Goal: Obtain resource: Obtain resource

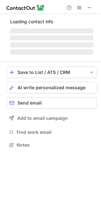
scroll to position [138, 101]
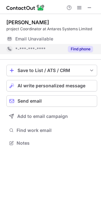
click at [82, 47] on button "Find phone" at bounding box center [80, 49] width 25 height 6
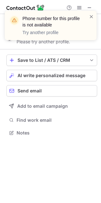
scroll to position [3, 3]
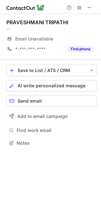
scroll to position [138, 101]
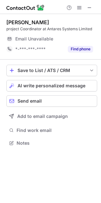
scroll to position [138, 101]
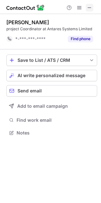
click at [88, 9] on span at bounding box center [89, 7] width 5 height 5
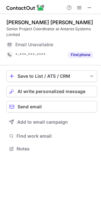
scroll to position [144, 101]
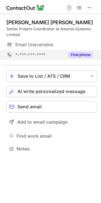
click at [88, 53] on button "Find phone" at bounding box center [80, 55] width 25 height 6
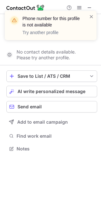
scroll to position [134, 101]
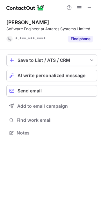
scroll to position [3, 3]
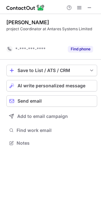
scroll to position [3, 3]
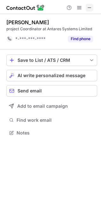
click at [91, 9] on span at bounding box center [89, 7] width 5 height 5
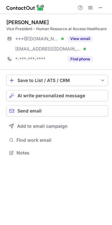
scroll to position [154, 112]
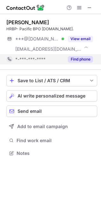
scroll to position [149, 101]
click at [82, 59] on button "Find phone" at bounding box center [80, 59] width 25 height 6
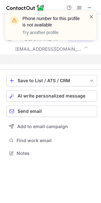
click at [92, 18] on span at bounding box center [91, 16] width 5 height 6
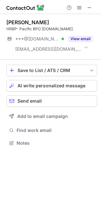
scroll to position [4, 3]
click at [93, 10] on button at bounding box center [90, 8] width 8 height 8
